Goal: Task Accomplishment & Management: Use online tool/utility

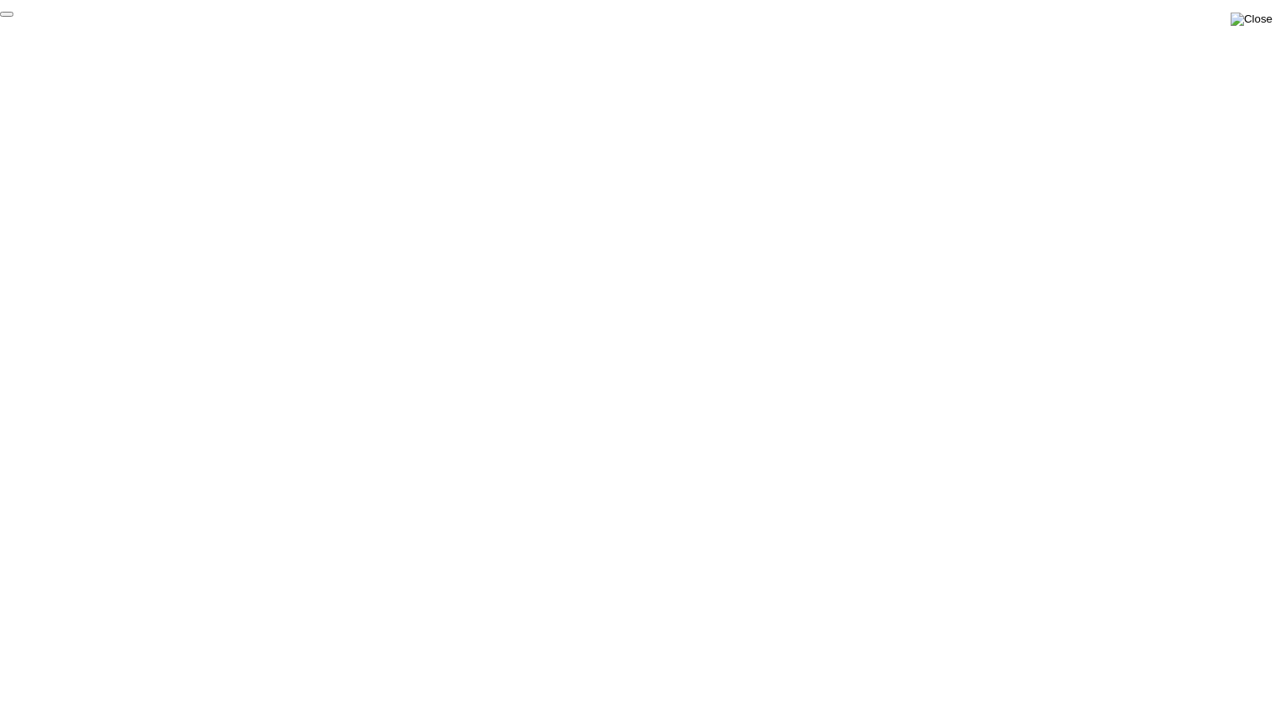
click at [1262, 13] on img at bounding box center [1252, 19] width 42 height 13
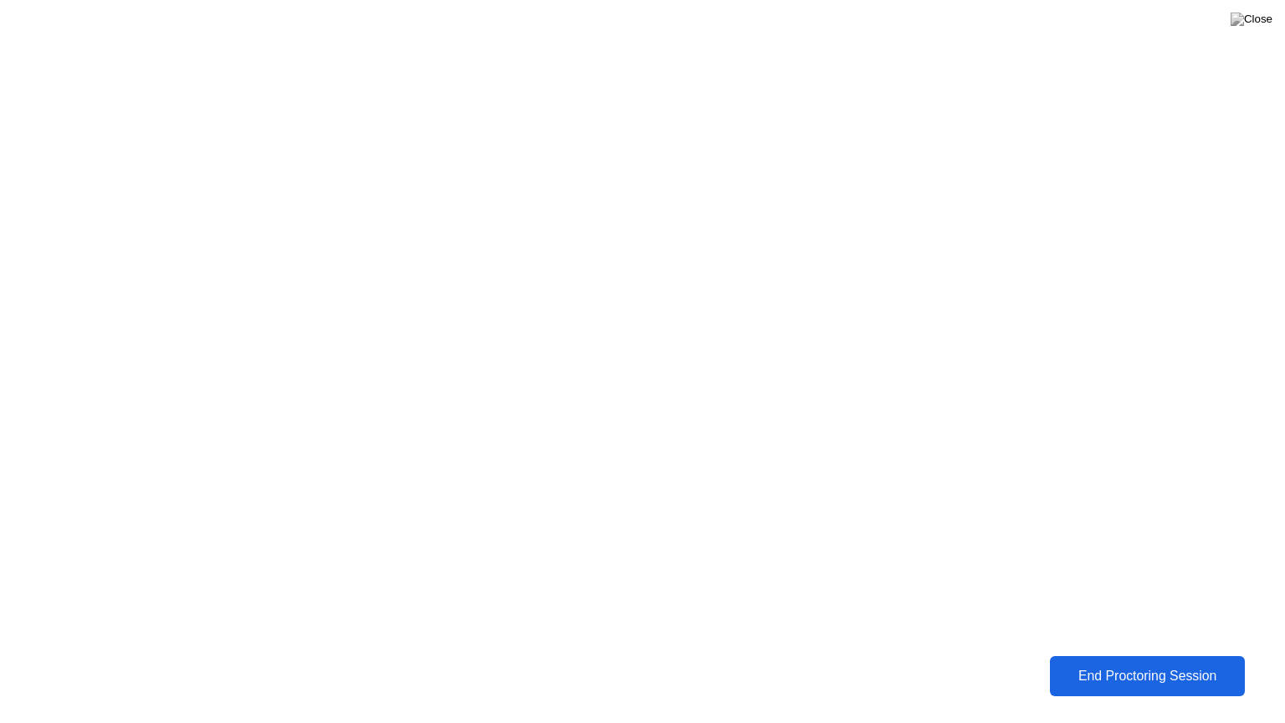
click at [1099, 684] on div "End Proctoring Session" at bounding box center [1147, 676] width 203 height 17
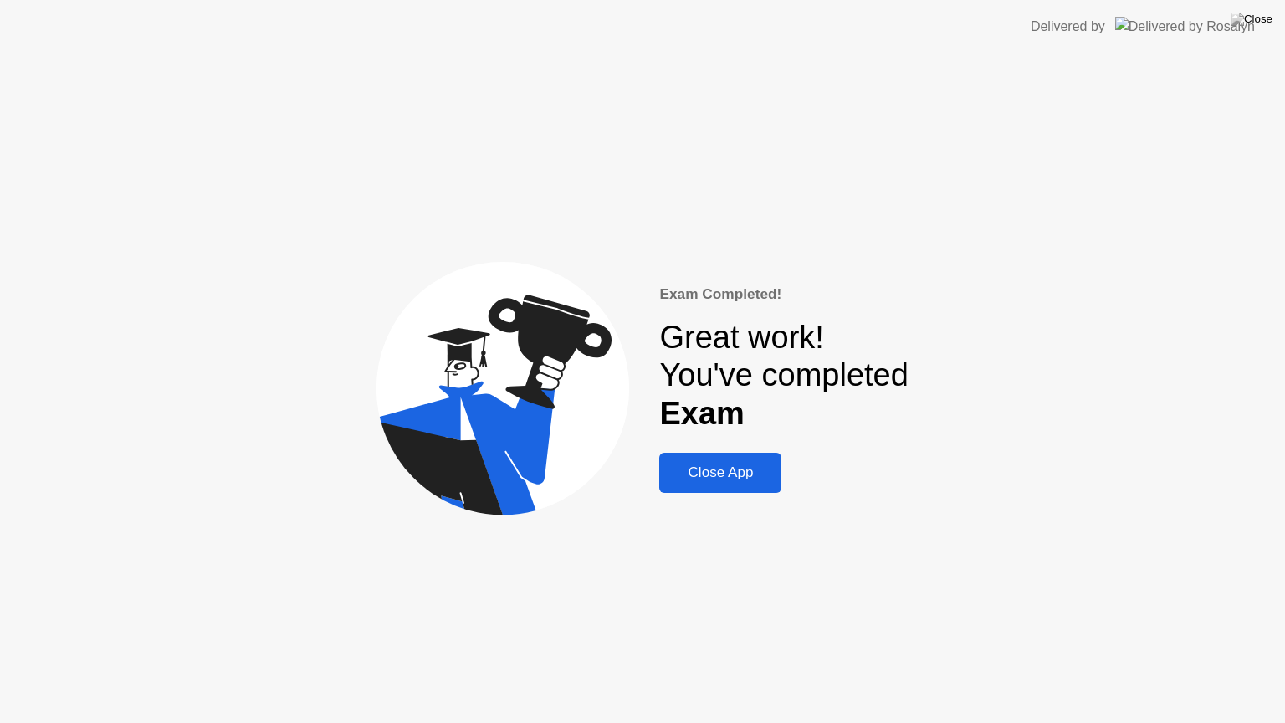
click at [762, 474] on div "Close App" at bounding box center [720, 472] width 112 height 17
